Goal: Transaction & Acquisition: Purchase product/service

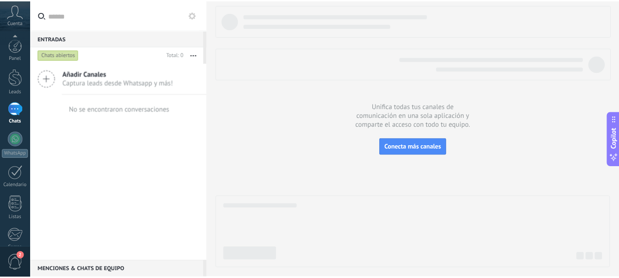
scroll to position [108, 0]
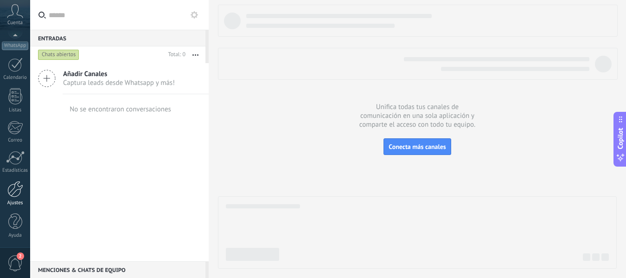
click at [13, 186] on div at bounding box center [15, 189] width 16 height 16
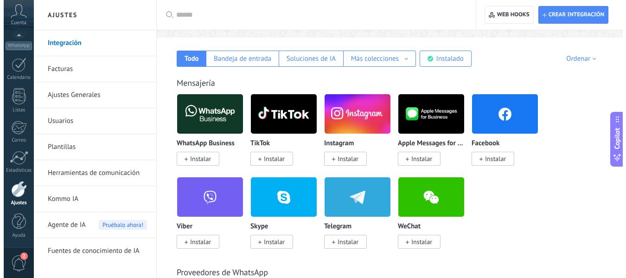
scroll to position [139, 0]
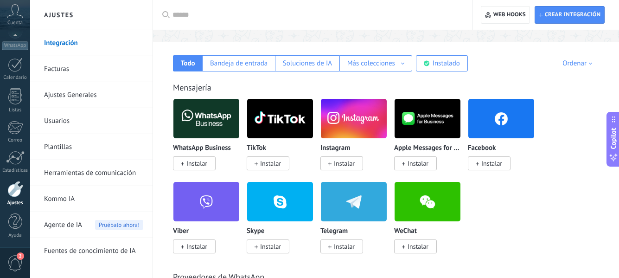
click at [209, 118] on img at bounding box center [206, 118] width 66 height 45
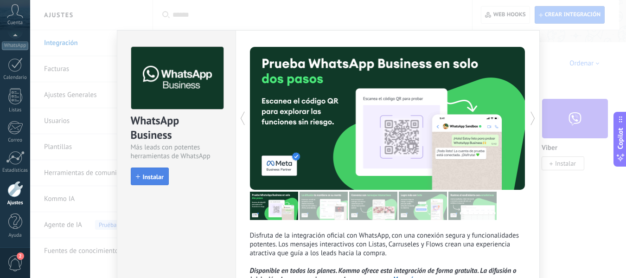
click at [146, 175] on span "Instalar" at bounding box center [153, 176] width 21 height 6
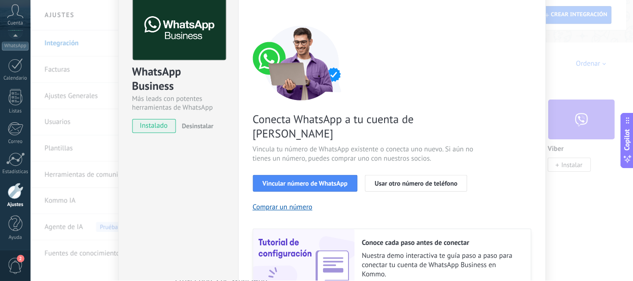
scroll to position [93, 0]
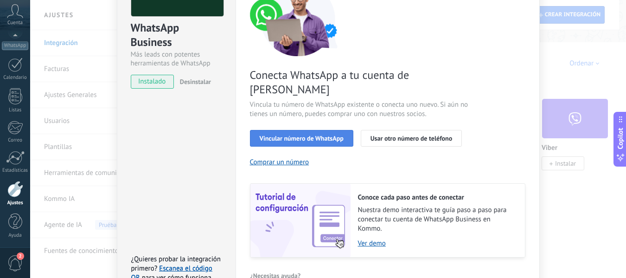
click at [289, 135] on span "Vincular número de WhatsApp" at bounding box center [302, 138] width 84 height 6
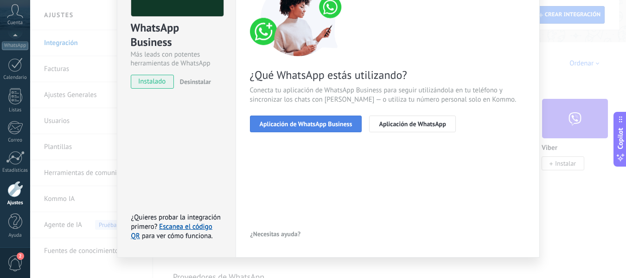
click at [289, 126] on span "Aplicación de WhatsApp Business" at bounding box center [306, 124] width 93 height 6
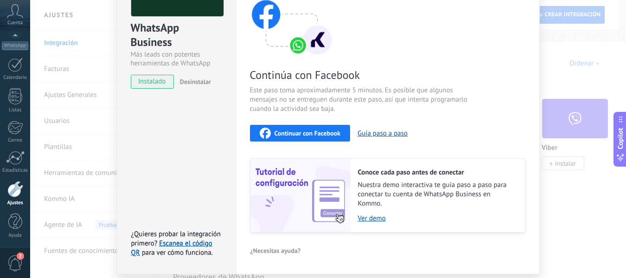
click at [280, 131] on span "Continuar con Facebook" at bounding box center [307, 133] width 66 height 6
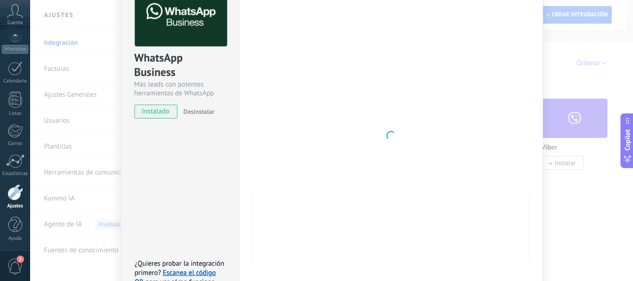
scroll to position [46, 0]
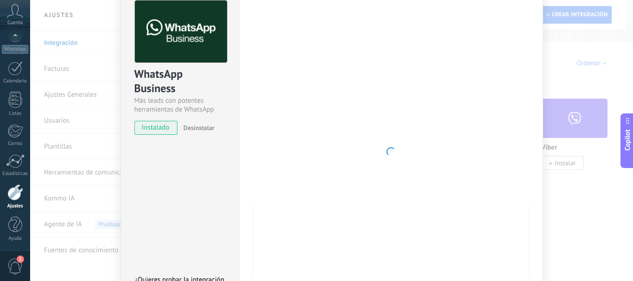
click at [594, 134] on div "WhatsApp Business Más leads con potentes herramientas de WhatsApp instalado Des…" at bounding box center [331, 140] width 603 height 281
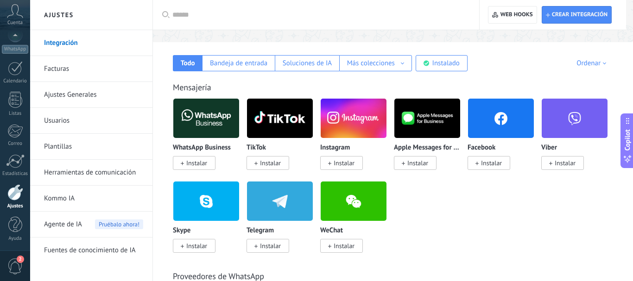
scroll to position [0, 0]
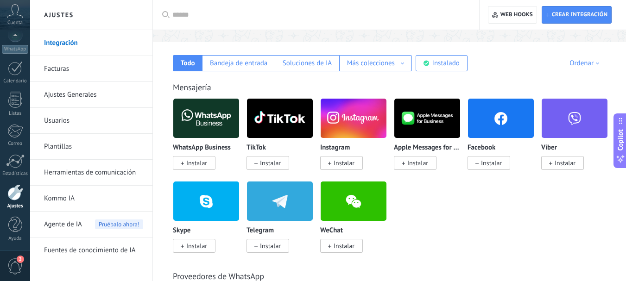
click at [193, 163] on span "Instalar" at bounding box center [196, 163] width 21 height 8
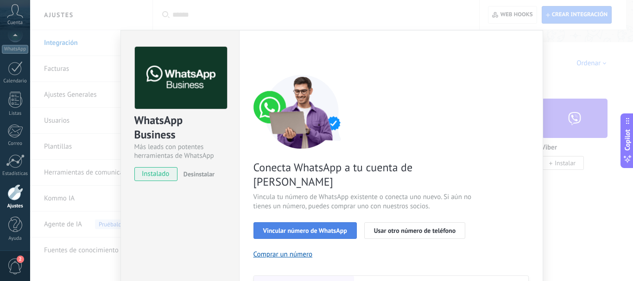
click at [284, 228] on span "Vincular número de WhatsApp" at bounding box center [305, 231] width 84 height 6
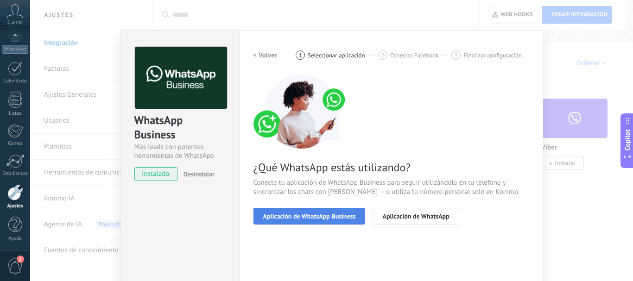
click at [288, 216] on span "Aplicación de WhatsApp Business" at bounding box center [309, 216] width 93 height 6
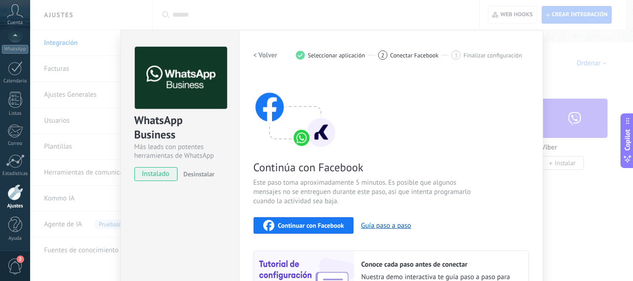
click at [296, 225] on span "Continuar con Facebook" at bounding box center [311, 226] width 66 height 6
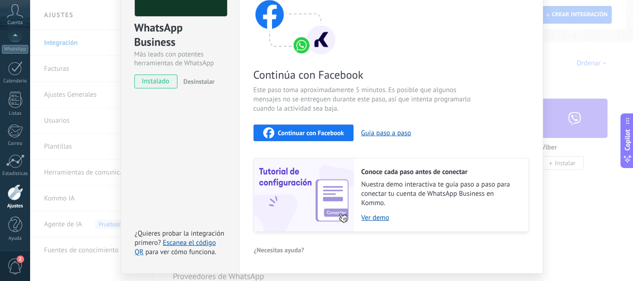
click at [314, 137] on div "Continuar con Facebook" at bounding box center [303, 132] width 81 height 11
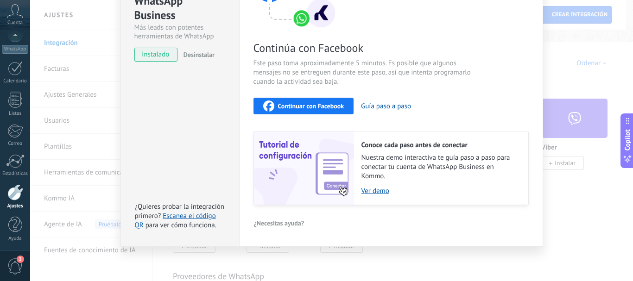
scroll to position [0, 0]
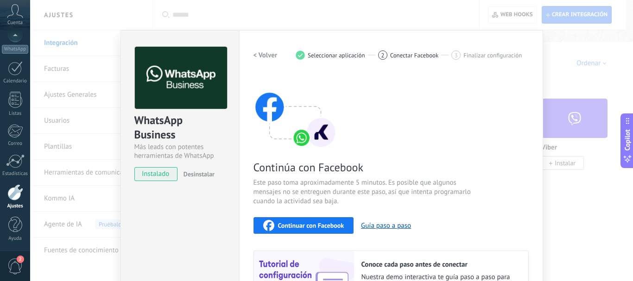
click at [412, 57] on span "Conectar Facebook" at bounding box center [414, 55] width 49 height 7
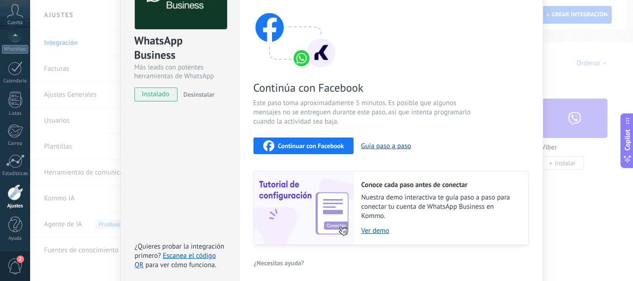
scroll to position [120, 0]
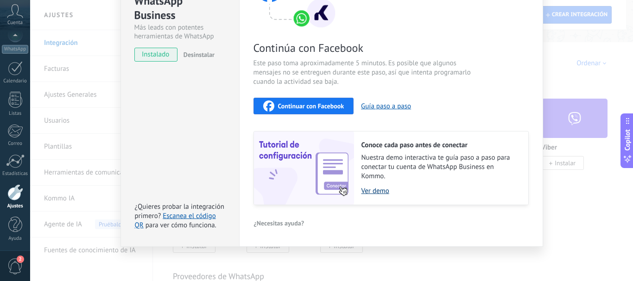
click at [374, 194] on link "Ver demo" at bounding box center [441, 191] width 158 height 9
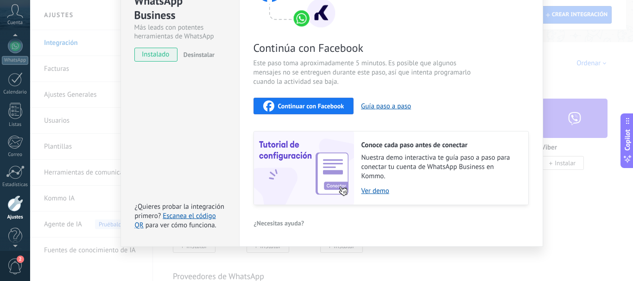
click at [15, 17] on icon at bounding box center [15, 11] width 16 height 14
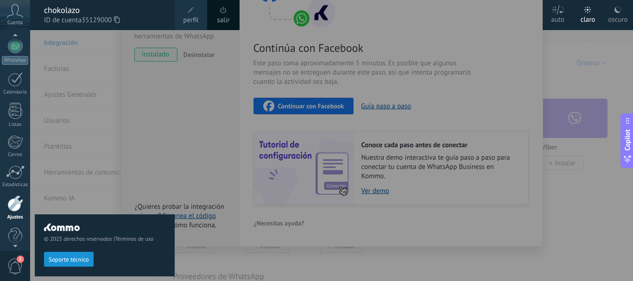
click at [59, 14] on div "chokolazo" at bounding box center [104, 10] width 121 height 10
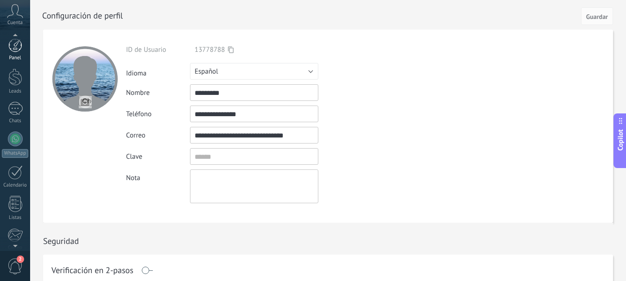
click at [13, 51] on div at bounding box center [15, 45] width 14 height 14
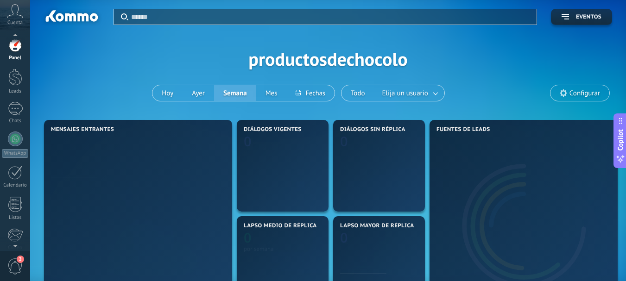
scroll to position [104, 0]
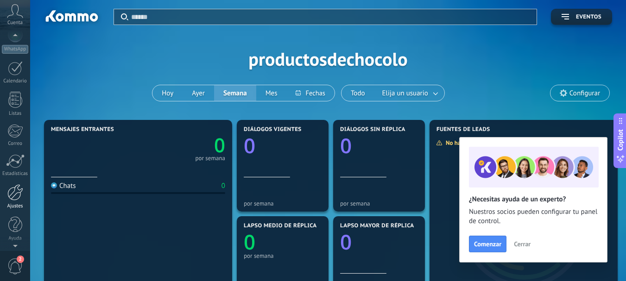
click at [18, 191] on div at bounding box center [15, 193] width 16 height 16
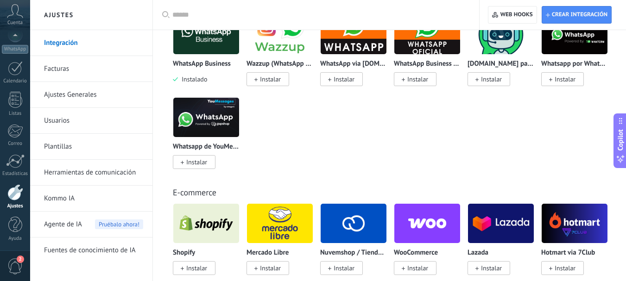
scroll to position [417, 0]
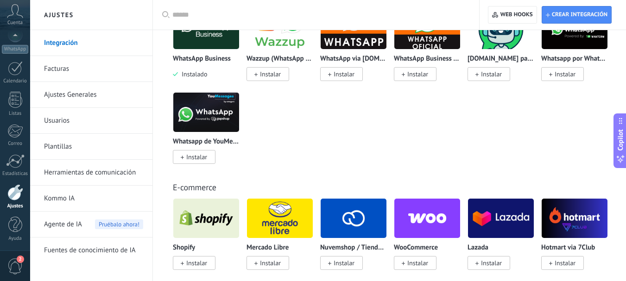
click at [80, 199] on link "Kommo IA" at bounding box center [93, 199] width 99 height 26
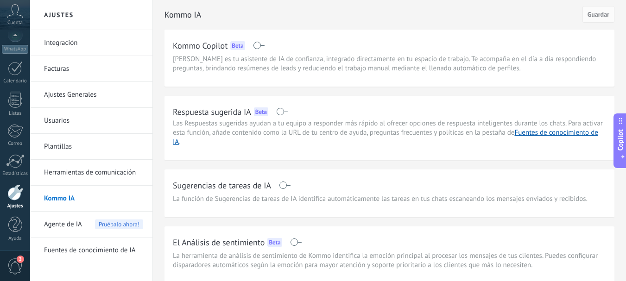
click at [100, 153] on link "Plantillas" at bounding box center [93, 147] width 99 height 26
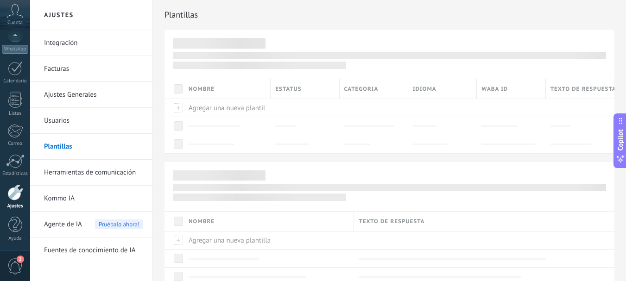
click at [84, 69] on link "Facturas" at bounding box center [93, 69] width 99 height 26
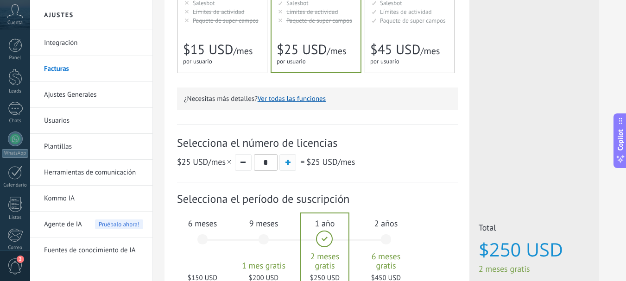
click at [289, 164] on span "button" at bounding box center [288, 162] width 5 height 5
click at [247, 166] on button "button" at bounding box center [243, 162] width 17 height 17
type input "*"
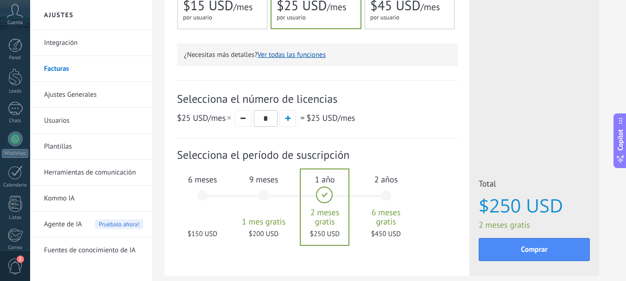
scroll to position [312, 0]
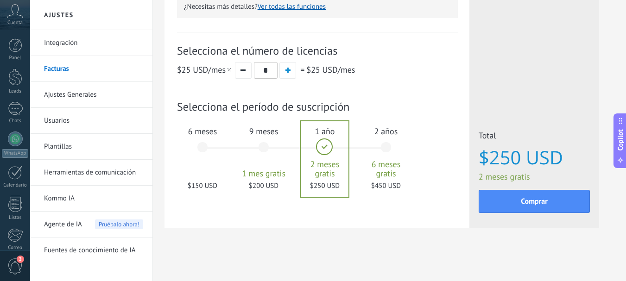
click at [205, 171] on div "6 meses $150 USD" at bounding box center [203, 151] width 50 height 65
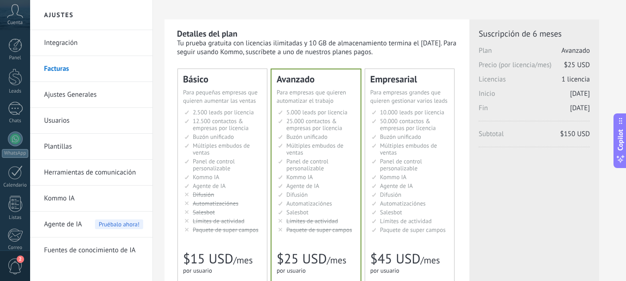
scroll to position [0, 0]
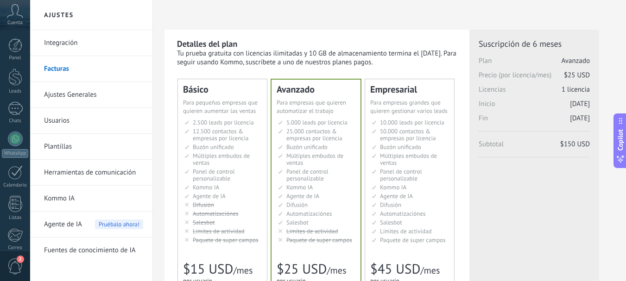
click at [199, 115] on div "Для увеличения продаж в малом бизнесе For small businesses that want to boost s…" at bounding box center [222, 107] width 79 height 17
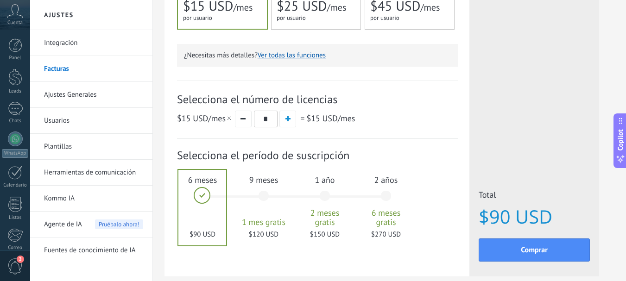
scroll to position [312, 0]
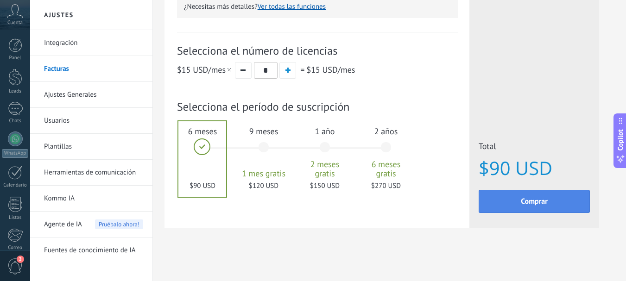
click at [528, 200] on span "Comprar" at bounding box center [534, 201] width 27 height 6
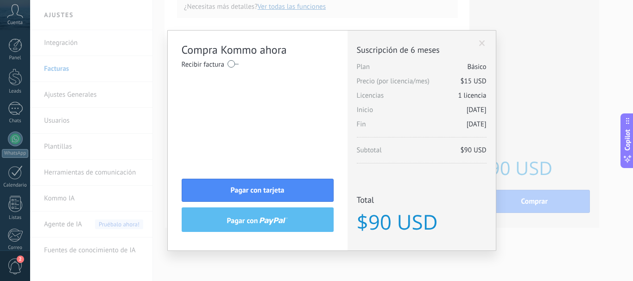
click at [476, 43] on div "Licencias adicionales Plan Básico Precio (por licencia/mes) $15 USD Nuevas lice…" at bounding box center [422, 141] width 148 height 220
click at [478, 42] on div "Licencias adicionales Plan Básico Precio (por licencia/mes) $15 USD Nuevas lice…" at bounding box center [422, 141] width 148 height 220
click at [483, 42] on span at bounding box center [482, 43] width 6 height 6
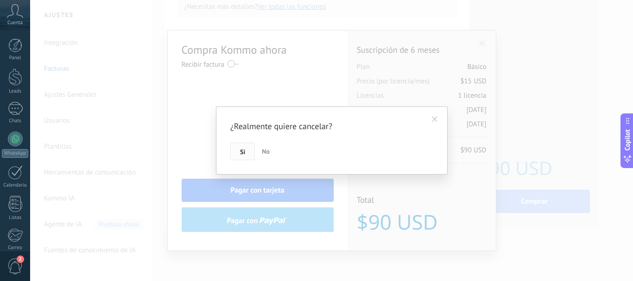
click at [248, 152] on button "Si" at bounding box center [242, 152] width 25 height 18
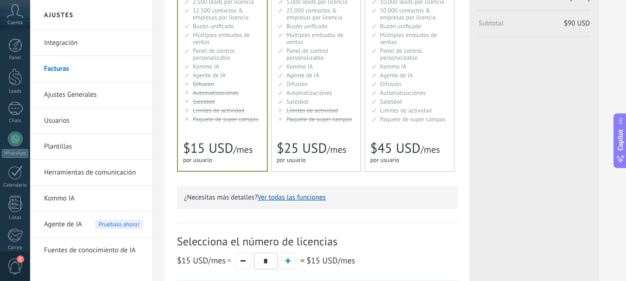
scroll to position [0, 0]
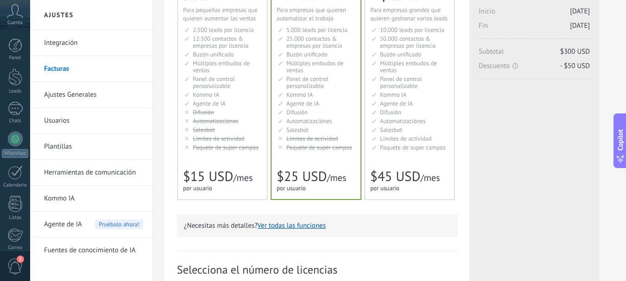
click at [238, 140] on span "Límites de actividad" at bounding box center [219, 139] width 52 height 8
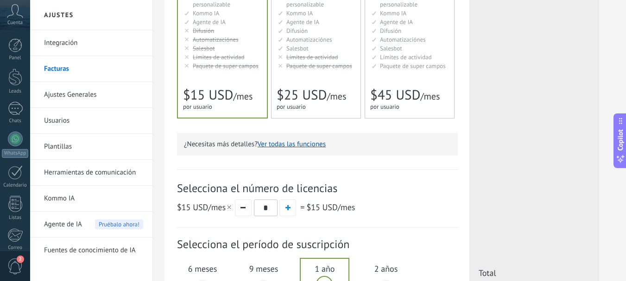
scroll to position [232, 0]
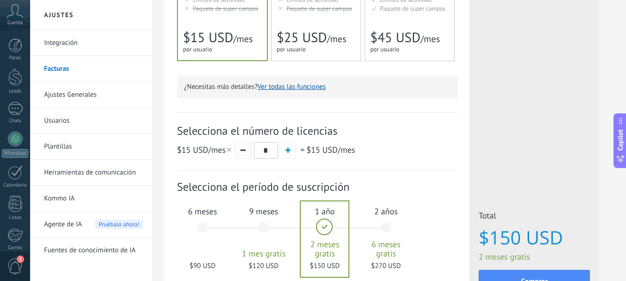
click at [246, 150] on button "button" at bounding box center [243, 150] width 17 height 17
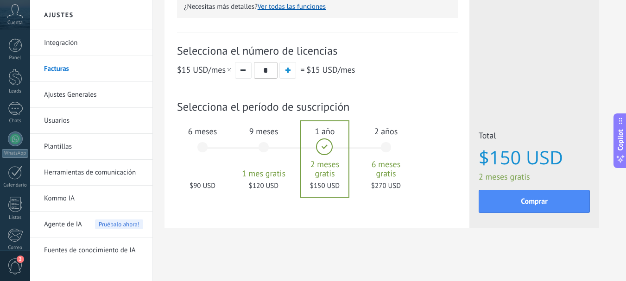
click at [204, 146] on div "6 meses $90 USD" at bounding box center [203, 151] width 50 height 65
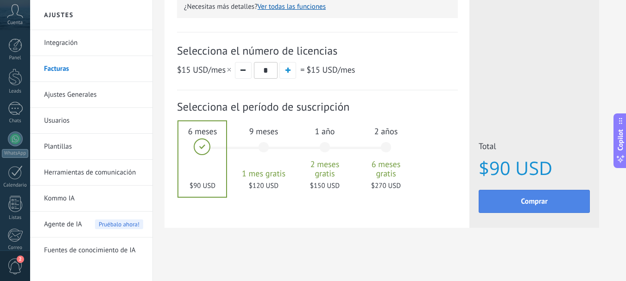
click at [529, 210] on button "Comprar" at bounding box center [534, 201] width 111 height 23
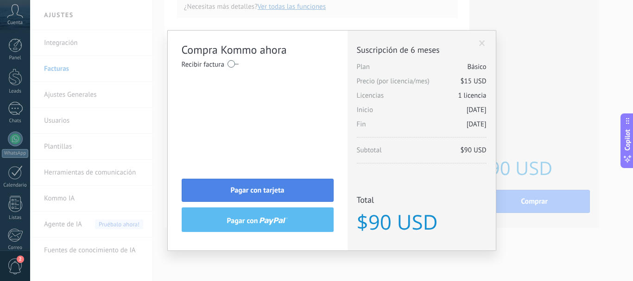
click at [268, 194] on span "Pagar con tarjeta" at bounding box center [258, 190] width 54 height 6
